Goal: Navigation & Orientation: Find specific page/section

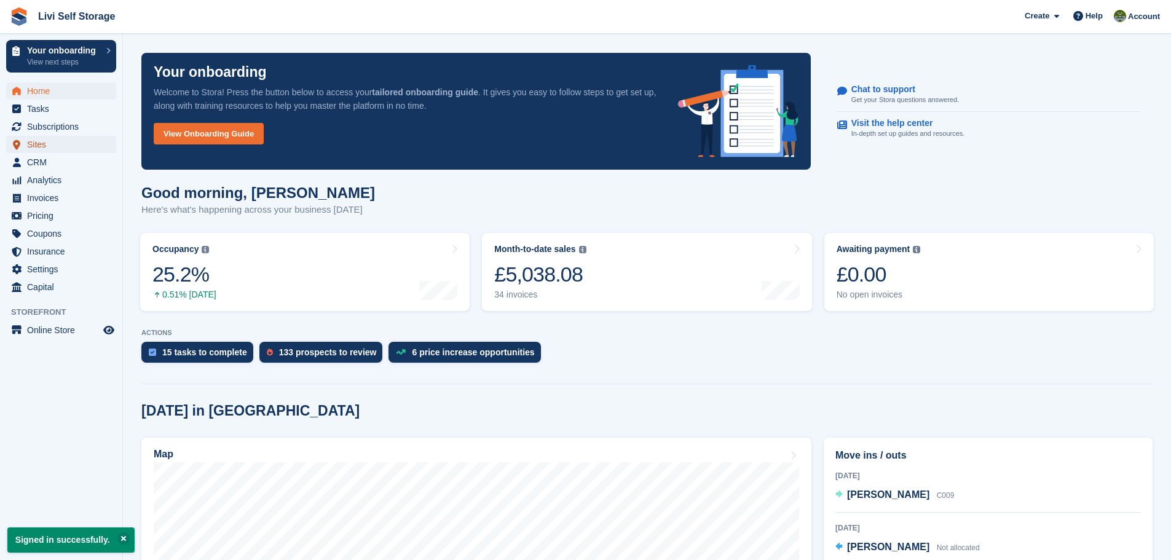
click at [44, 141] on span "Sites" at bounding box center [64, 144] width 74 height 17
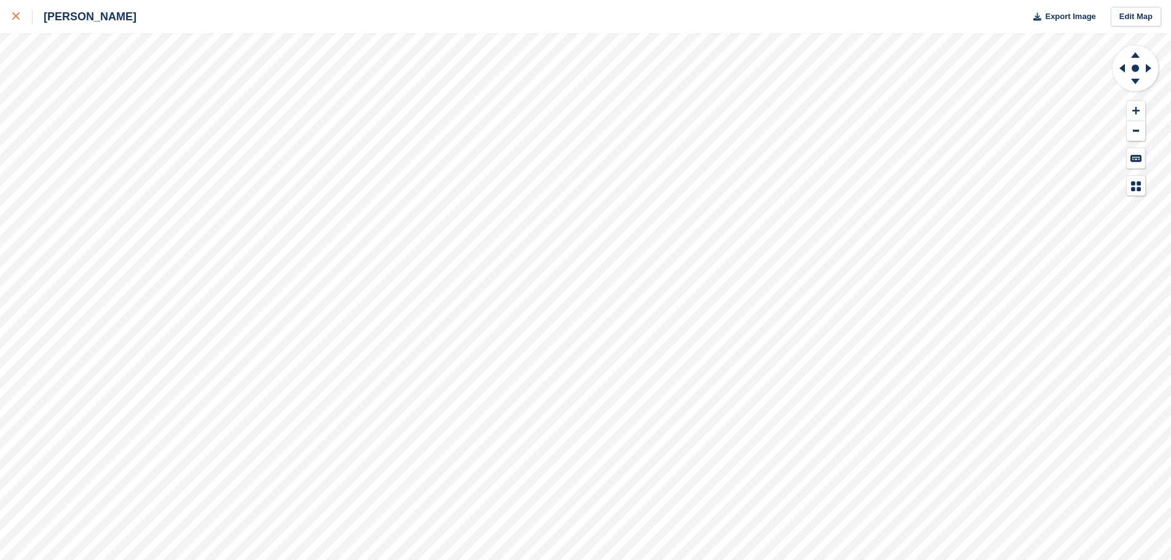
click at [19, 17] on icon at bounding box center [15, 15] width 7 height 7
